Goal: Task Accomplishment & Management: Manage account settings

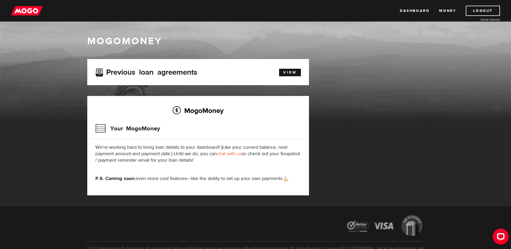
click at [230, 154] on link "chat with us" at bounding box center [229, 154] width 25 height 6
click at [286, 74] on link "View" at bounding box center [290, 73] width 22 height 8
